Goal: Information Seeking & Learning: Learn about a topic

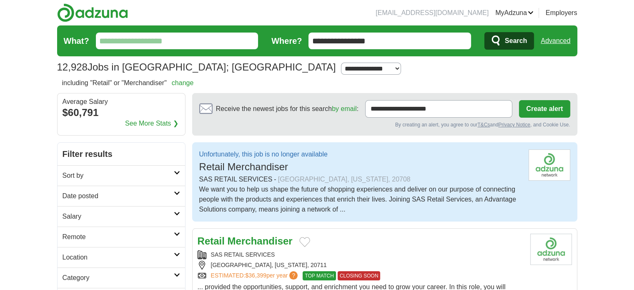
click at [95, 11] on img at bounding box center [92, 12] width 71 height 19
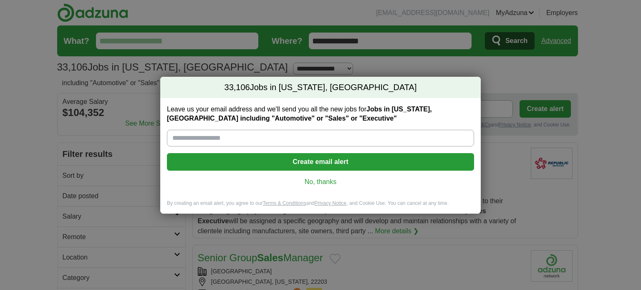
click at [310, 183] on link "No, thanks" at bounding box center [320, 181] width 294 height 9
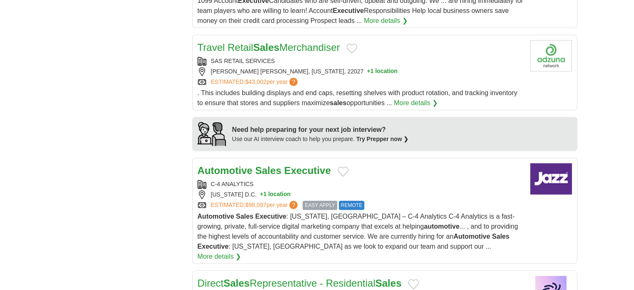
scroll to position [667, 0]
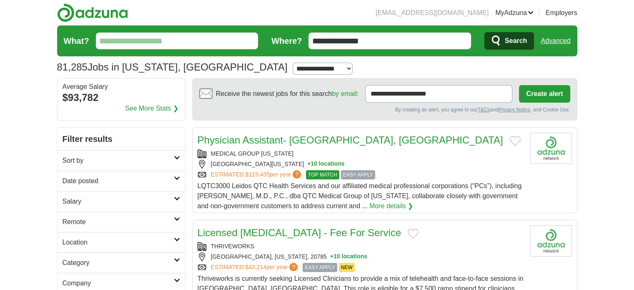
click at [95, 158] on h2 "Sort by" at bounding box center [118, 161] width 111 height 10
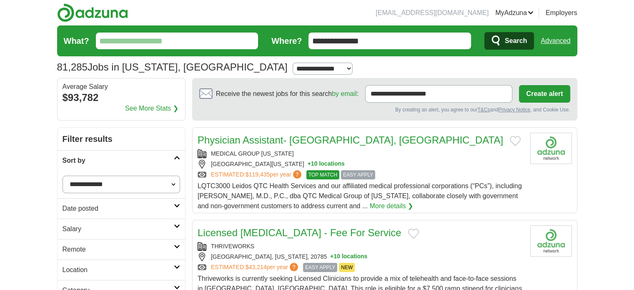
click at [95, 158] on h2 "Sort by" at bounding box center [118, 161] width 111 height 10
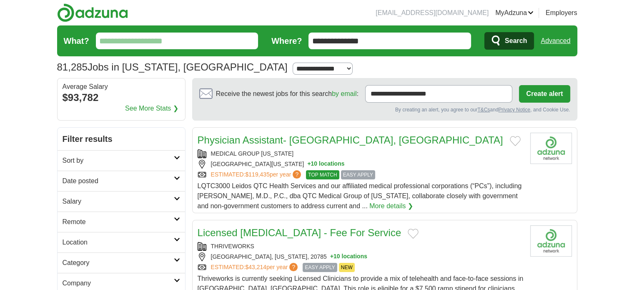
click at [108, 196] on h2 "Salary" at bounding box center [118, 201] width 111 height 10
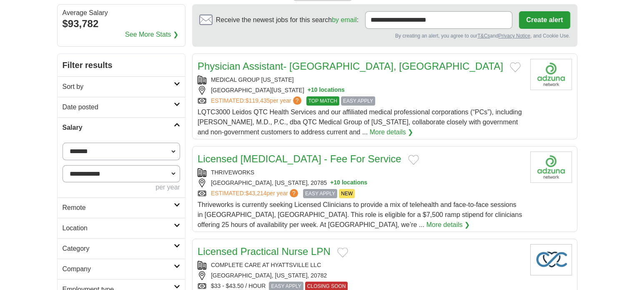
scroll to position [83, 0]
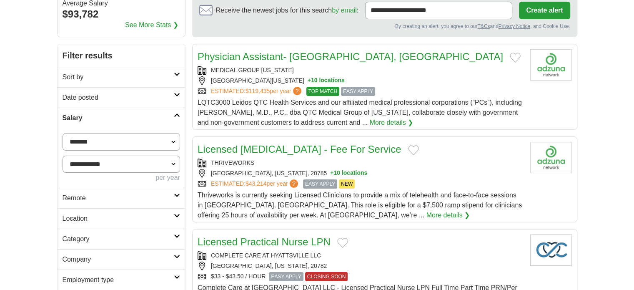
click at [125, 139] on select "**********" at bounding box center [122, 142] width 118 height 18
select select "*****"
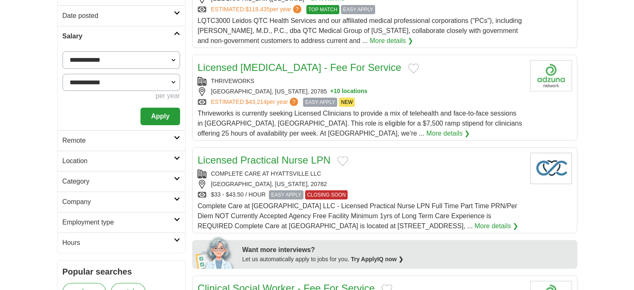
scroll to position [167, 0]
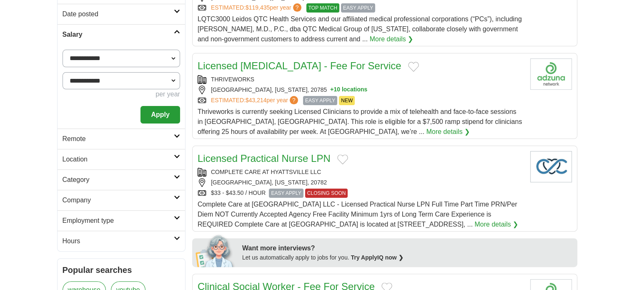
click at [162, 118] on button "Apply" at bounding box center [160, 115] width 39 height 18
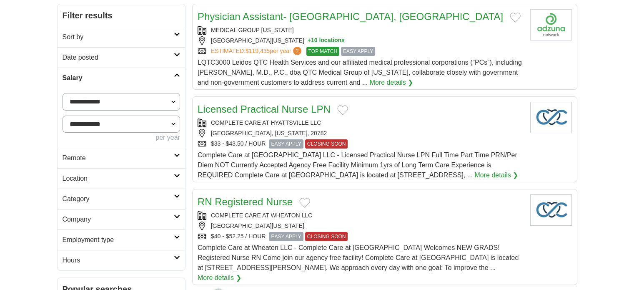
scroll to position [125, 0]
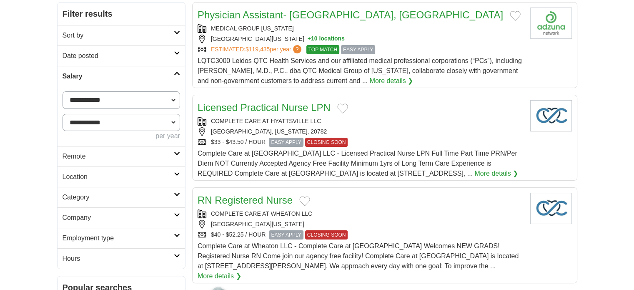
click at [103, 153] on h2 "Remote" at bounding box center [118, 156] width 111 height 10
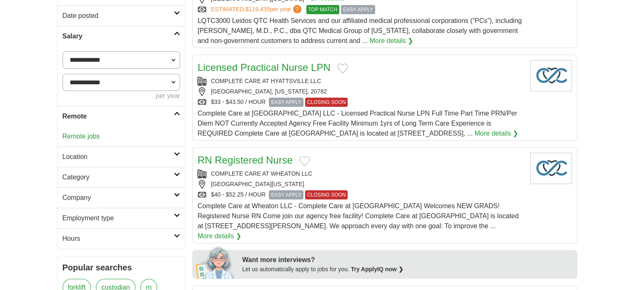
scroll to position [167, 0]
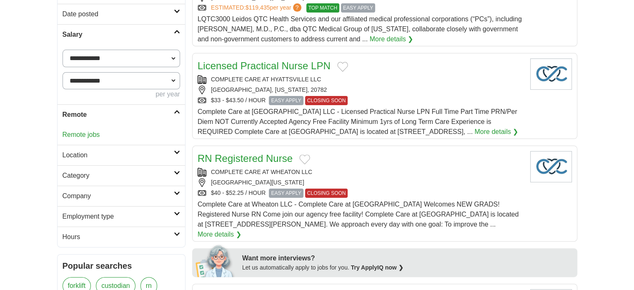
click at [145, 112] on h2 "Remote" at bounding box center [118, 115] width 111 height 10
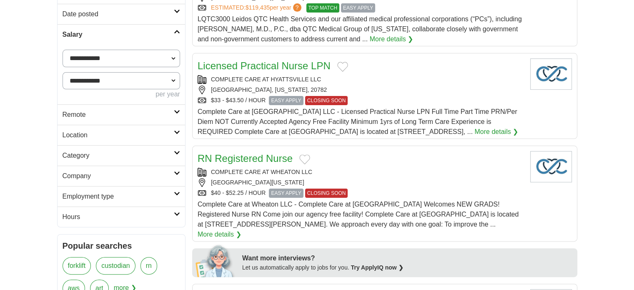
click at [119, 134] on h2 "Location" at bounding box center [118, 135] width 111 height 10
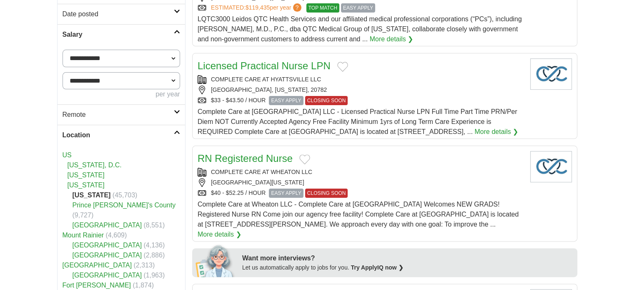
click at [118, 135] on h2 "Location" at bounding box center [118, 135] width 111 height 10
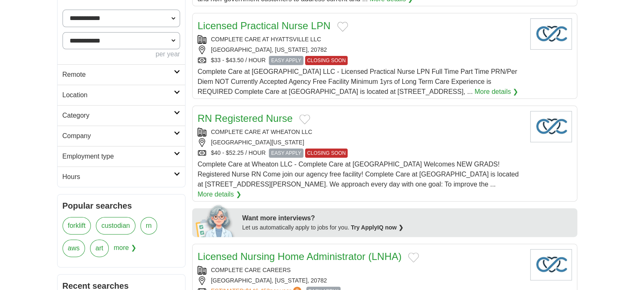
scroll to position [209, 0]
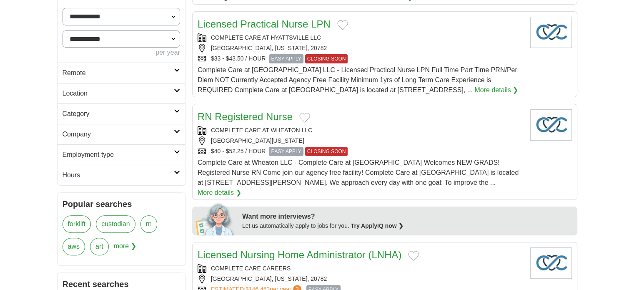
click at [117, 153] on h2 "Employment type" at bounding box center [118, 155] width 111 height 10
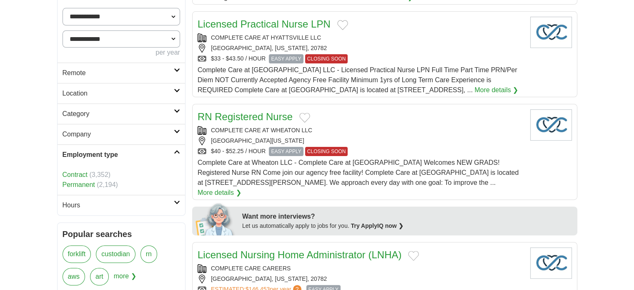
click at [74, 186] on link "Permanent" at bounding box center [79, 184] width 33 height 7
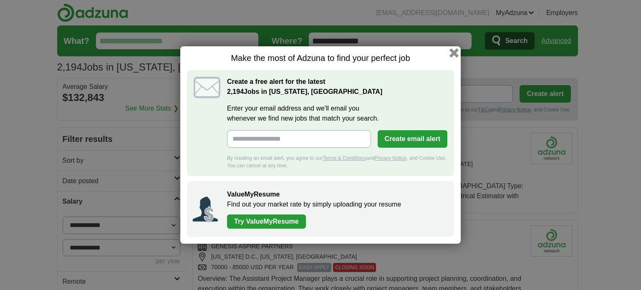
click at [452, 53] on button "button" at bounding box center [453, 52] width 9 height 9
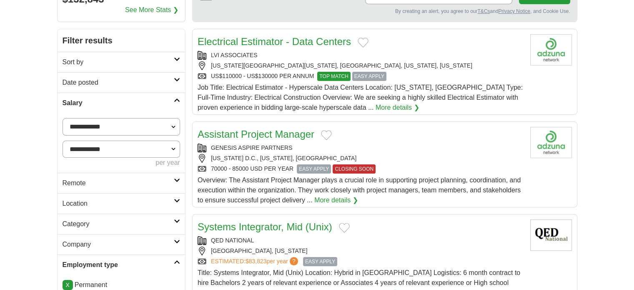
scroll to position [167, 0]
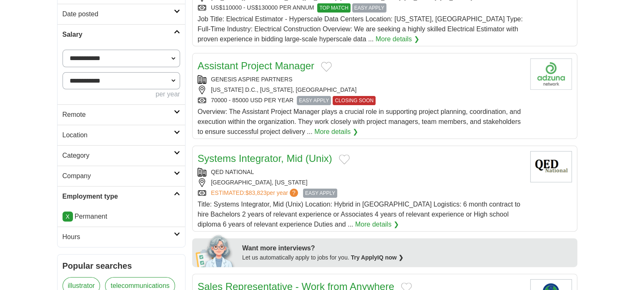
click at [106, 194] on h2 "Employment type" at bounding box center [118, 196] width 111 height 10
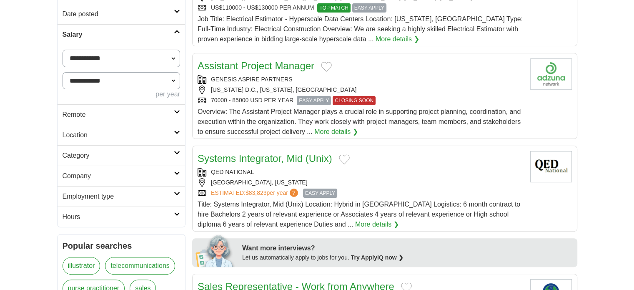
click at [120, 183] on link "Company" at bounding box center [122, 176] width 128 height 20
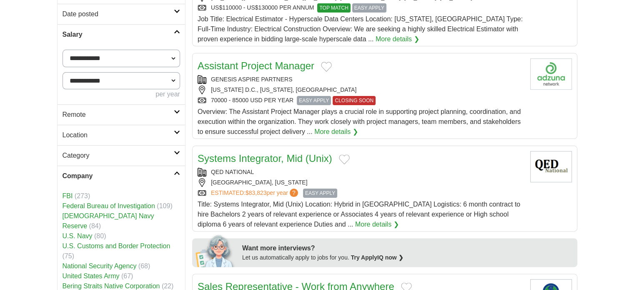
click at [121, 181] on link "Company" at bounding box center [122, 176] width 128 height 20
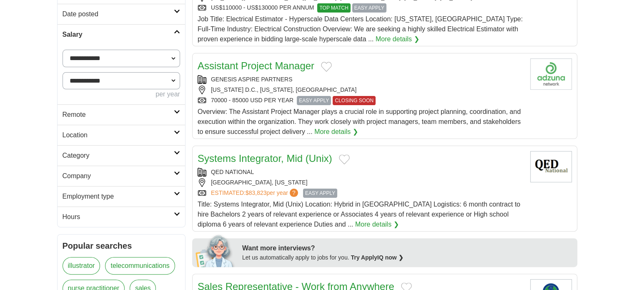
click at [122, 159] on h2 "Category" at bounding box center [118, 156] width 111 height 10
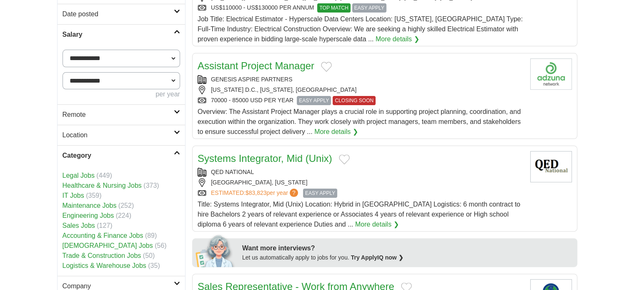
click at [126, 155] on h2 "Category" at bounding box center [118, 156] width 111 height 10
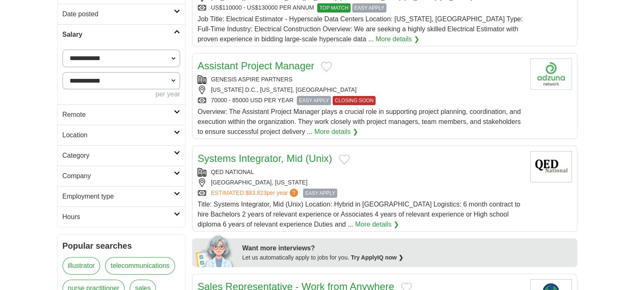
click at [102, 215] on h2 "Hours" at bounding box center [118, 217] width 111 height 10
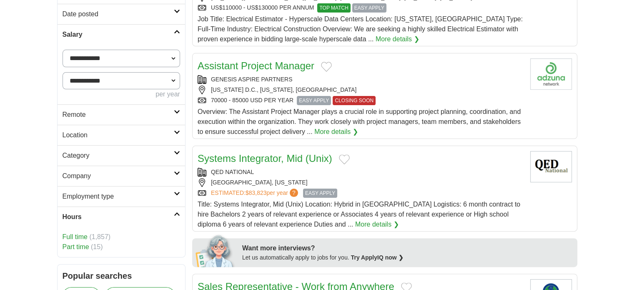
click at [79, 234] on link "Full time" at bounding box center [75, 236] width 25 height 7
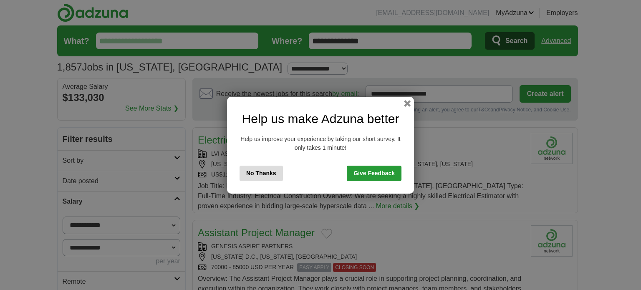
click at [276, 176] on button "No Thanks" at bounding box center [260, 173] width 43 height 15
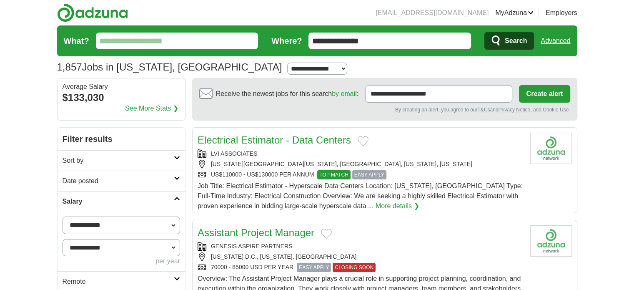
click at [132, 207] on link "Salary" at bounding box center [122, 201] width 128 height 20
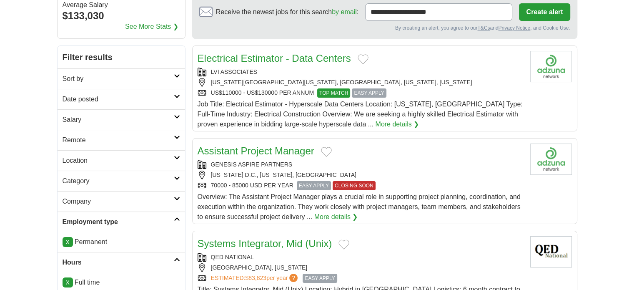
scroll to position [83, 0]
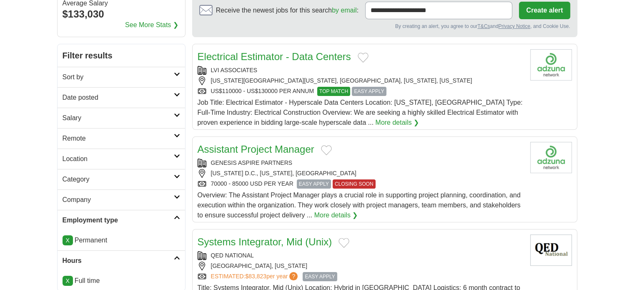
click at [111, 158] on h2 "Location" at bounding box center [118, 159] width 111 height 10
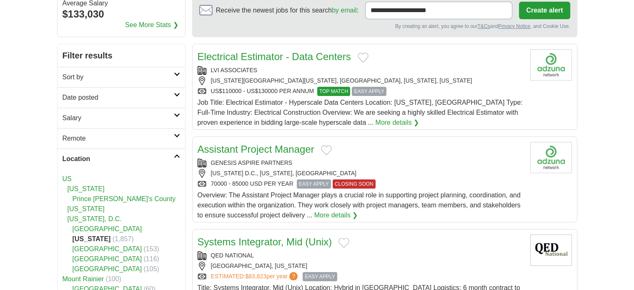
click at [111, 158] on h2 "Location" at bounding box center [118, 159] width 111 height 10
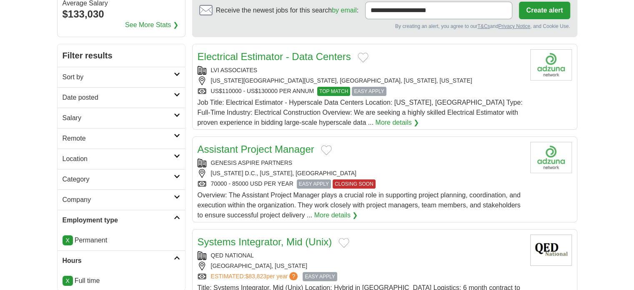
click at [113, 175] on h2 "Category" at bounding box center [118, 179] width 111 height 10
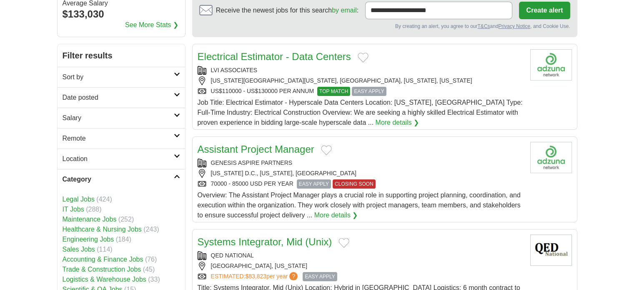
click at [113, 175] on h2 "Category" at bounding box center [118, 179] width 111 height 10
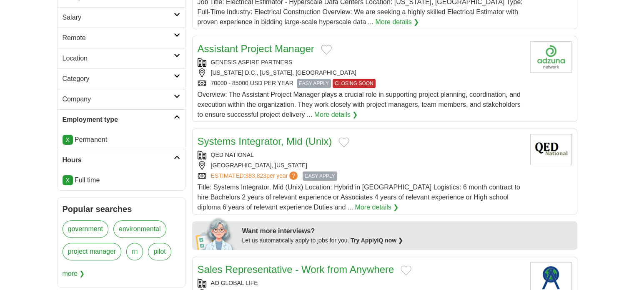
scroll to position [125, 0]
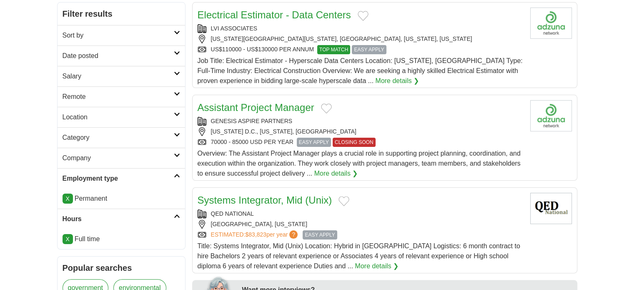
click at [98, 133] on h2 "Category" at bounding box center [118, 138] width 111 height 10
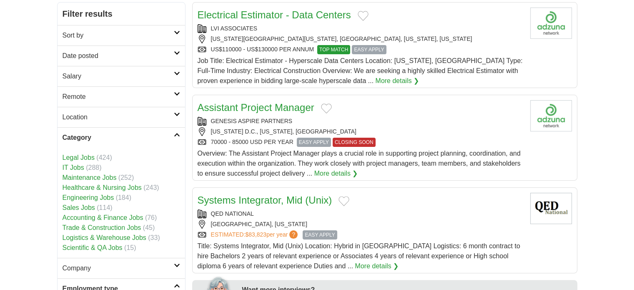
click at [85, 208] on link "Sales Jobs" at bounding box center [79, 207] width 33 height 7
